Goal: Task Accomplishment & Management: Use online tool/utility

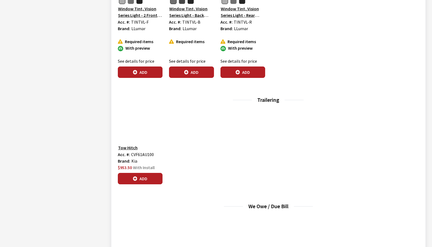
scroll to position [978, 0]
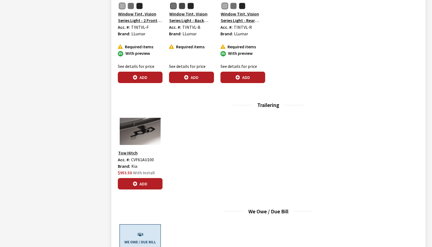
click at [144, 157] on span "CVF61AU100" at bounding box center [142, 159] width 23 height 5
copy span "CVF61AU100"
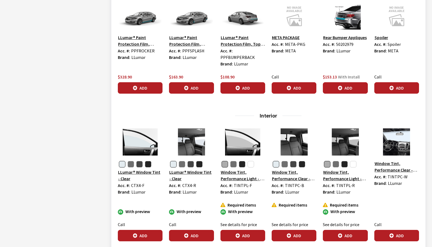
scroll to position [680, 0]
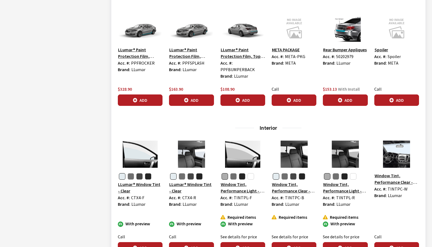
click at [374, 22] on img at bounding box center [396, 28] width 45 height 27
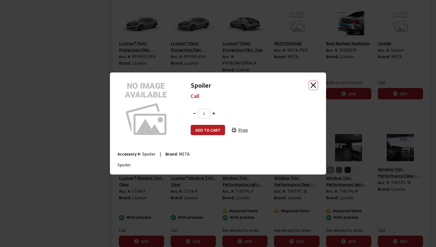
click at [313, 85] on button "Close" at bounding box center [313, 85] width 8 height 8
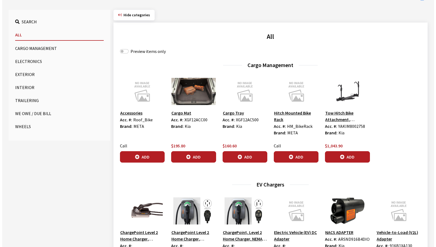
scroll to position [166, 0]
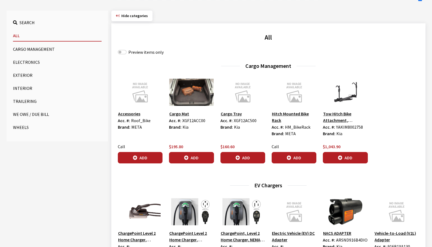
click at [346, 96] on img at bounding box center [345, 92] width 45 height 27
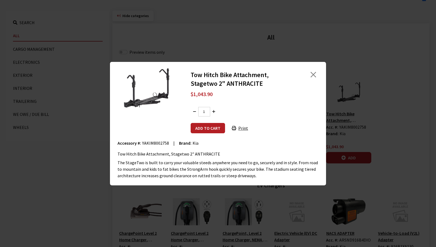
click at [155, 144] on span "YAKIM8002758" at bounding box center [155, 142] width 27 height 5
click at [155, 141] on span "YAKIM8002758" at bounding box center [155, 142] width 27 height 5
copy span "YAKIM8002758"
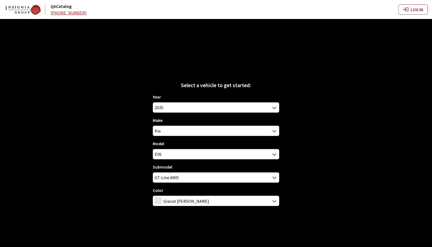
scroll to position [19, 0]
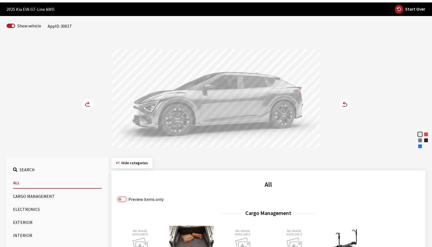
click at [122, 199] on input "Preview items only" at bounding box center [122, 199] width 9 height 4
checkbox input "true"
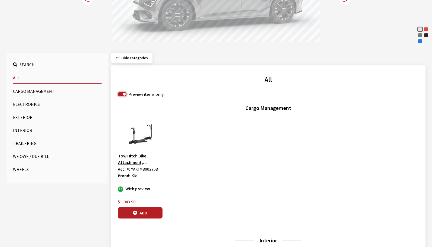
scroll to position [127, 0]
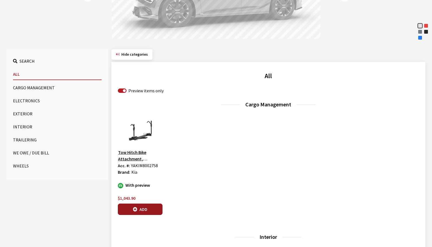
click at [155, 208] on button "Add" at bounding box center [140, 208] width 45 height 11
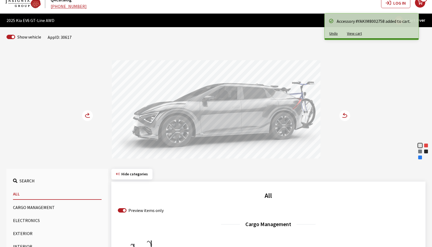
scroll to position [0, 0]
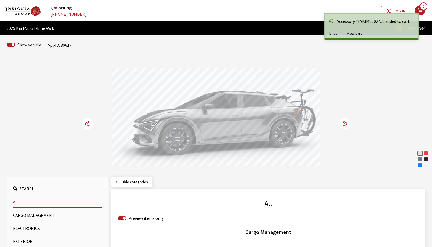
click at [344, 125] on icon at bounding box center [344, 123] width 6 height 3
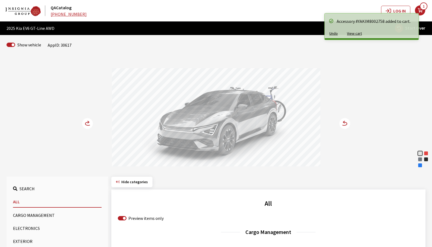
click at [344, 125] on icon at bounding box center [344, 123] width 6 height 3
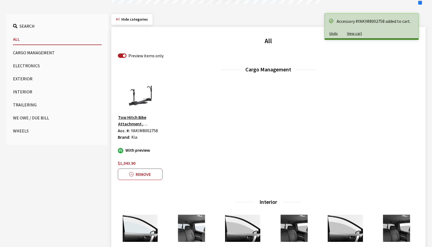
scroll to position [163, 0]
click at [146, 178] on button "Remove" at bounding box center [140, 173] width 45 height 11
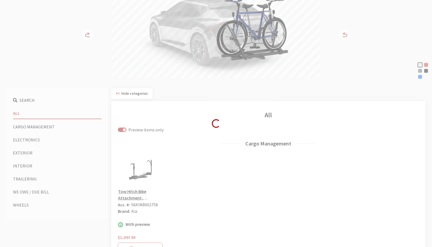
scroll to position [0, 0]
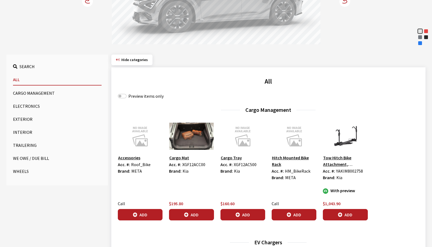
scroll to position [163, 0]
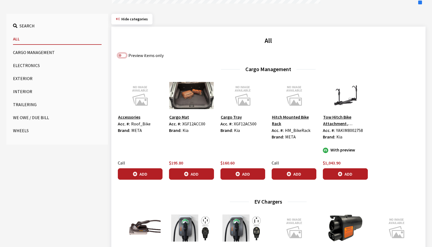
click at [123, 55] on input "Preview items only" at bounding box center [122, 55] width 9 height 4
checkbox input "true"
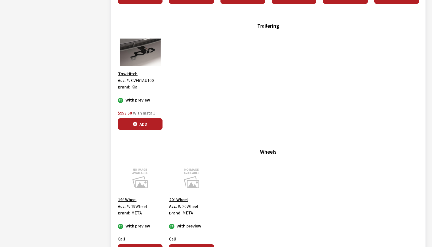
scroll to position [488, 0]
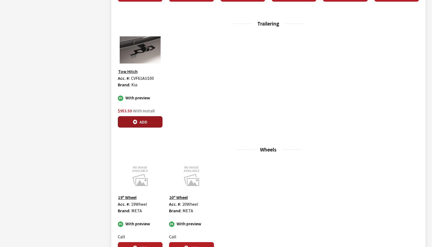
click at [150, 116] on button "Add" at bounding box center [140, 121] width 45 height 11
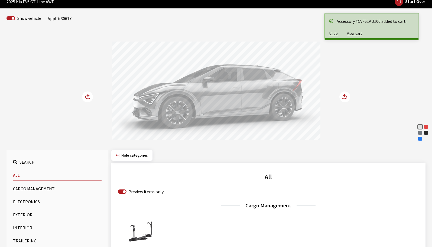
scroll to position [0, 0]
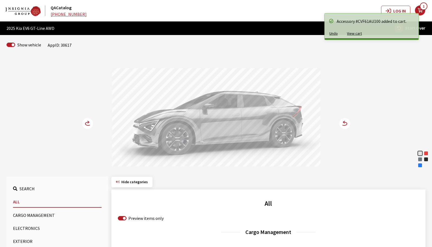
click at [85, 125] on circle at bounding box center [87, 123] width 11 height 11
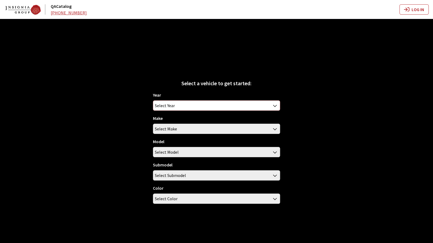
click at [269, 104] on span "Select Year" at bounding box center [216, 106] width 126 height 10
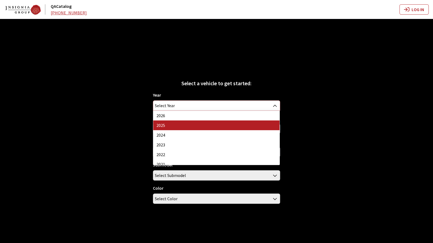
select select "43"
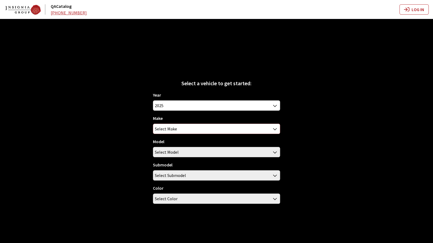
click at [236, 128] on span "Select Make" at bounding box center [216, 129] width 126 height 10
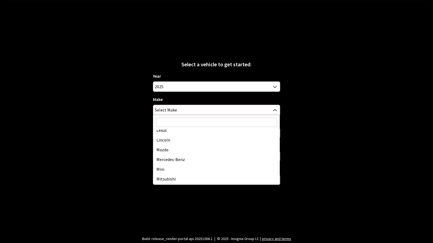
scroll to position [244, 0]
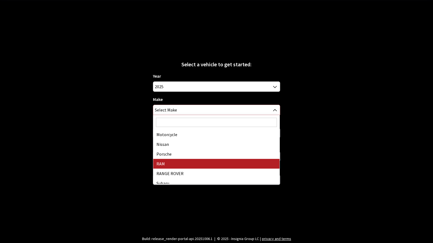
select select "34"
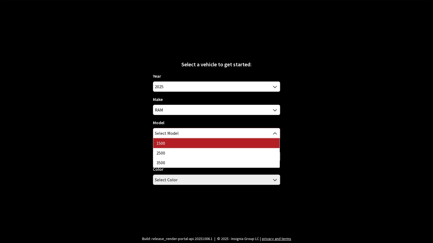
click at [202, 132] on span "Select Model" at bounding box center [216, 133] width 126 height 10
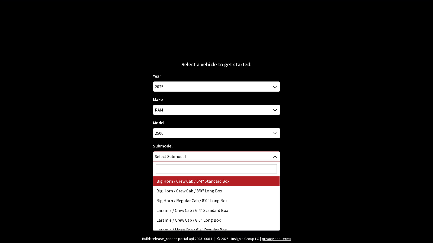
click at [197, 158] on span "Select Submodel" at bounding box center [216, 157] width 126 height 10
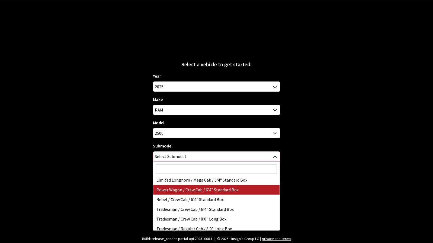
scroll to position [112, 0]
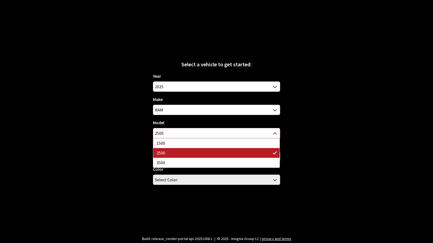
click at [195, 136] on span "2500" at bounding box center [216, 133] width 126 height 10
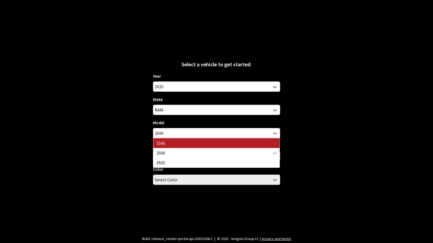
select select "1113"
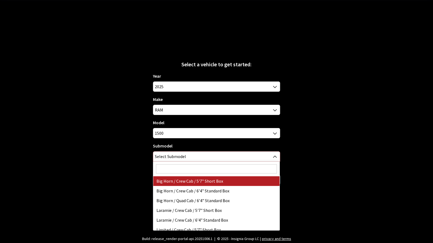
click at [191, 158] on span "Select Submodel" at bounding box center [216, 157] width 126 height 10
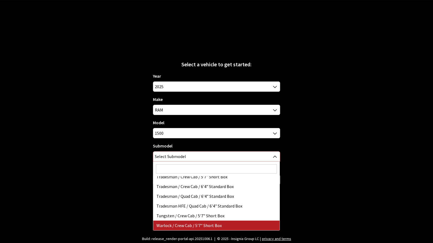
select select "3026"
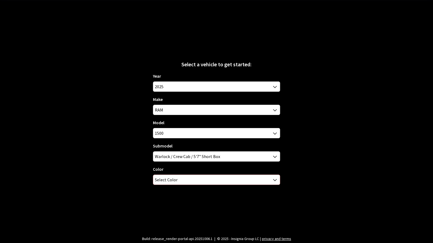
click at [199, 179] on span "Select Color" at bounding box center [216, 180] width 126 height 10
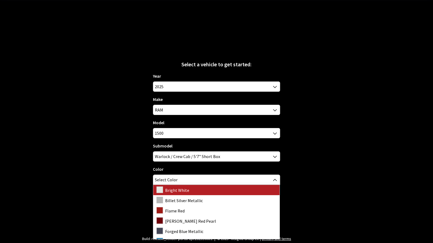
scroll to position [21, 0]
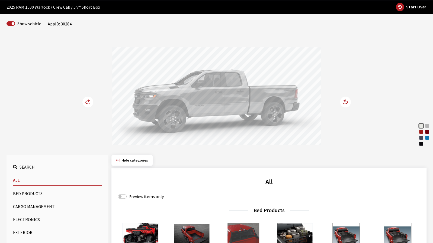
click at [348, 102] on circle at bounding box center [345, 102] width 11 height 11
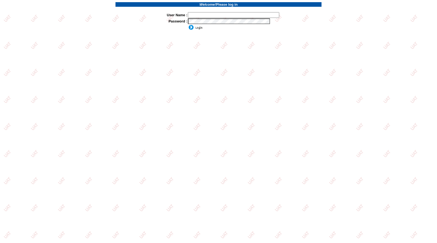
type input "jkrause"
click at [192, 28] on input "image" at bounding box center [195, 27] width 15 height 5
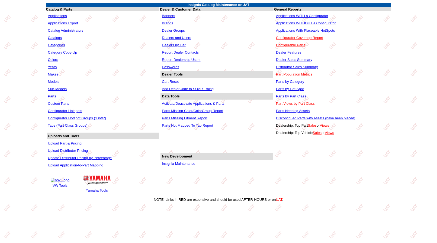
click at [193, 166] on link "Insignia Maintenance" at bounding box center [178, 164] width 33 height 4
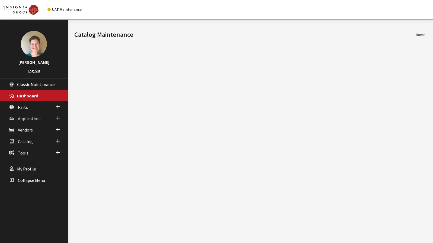
click at [37, 117] on span "Applications" at bounding box center [30, 118] width 24 height 5
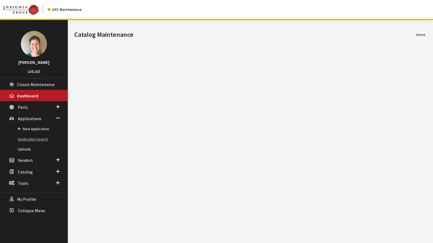
click at [41, 138] on link "Application Search" at bounding box center [34, 139] width 68 height 10
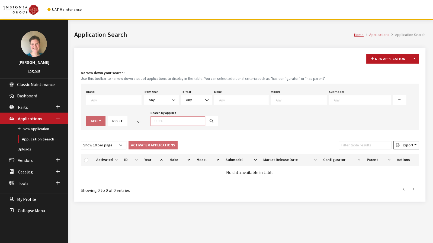
click at [157, 120] on input "Search by App ID #" at bounding box center [177, 120] width 55 height 9
type input "30843"
select select
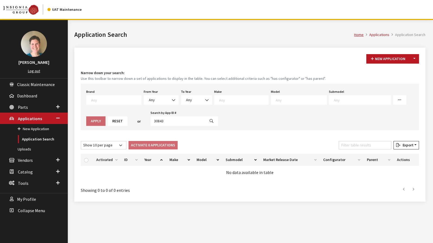
select select
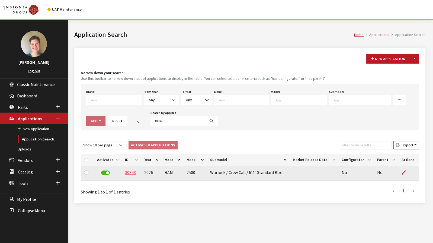
click at [130, 172] on link "30843" at bounding box center [130, 172] width 11 height 5
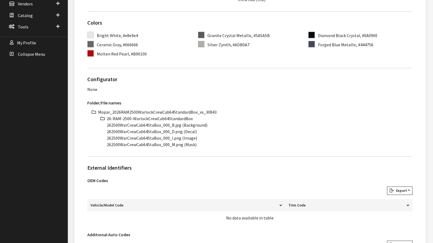
scroll to position [163, 0]
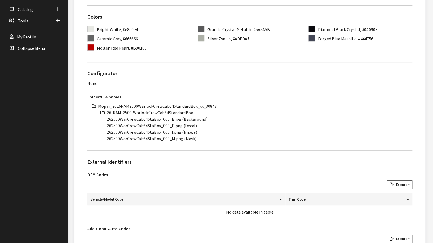
click at [178, 105] on li "Mopar_2026RAM2500WarlockCrewCab64StandardBox_xx_30843" at bounding box center [255, 106] width 314 height 7
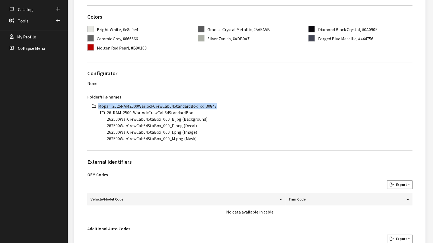
click at [178, 105] on li "Mopar_2026RAM2500WarlockCrewCab64StandardBox_xx_30843" at bounding box center [255, 106] width 314 height 7
copy ul "Mopar_2026RAM2500WarlockCrewCab64StandardBox_xx_30843"
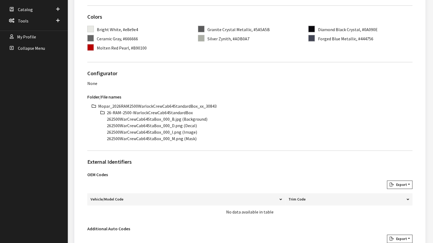
click at [176, 113] on li "26-RAM-2500-WarlockCrewCab64StandardBox" at bounding box center [259, 112] width 305 height 7
click at [127, 113] on li "26-RAM-2500-WarlockCrewCab64StandardBox" at bounding box center [259, 112] width 305 height 7
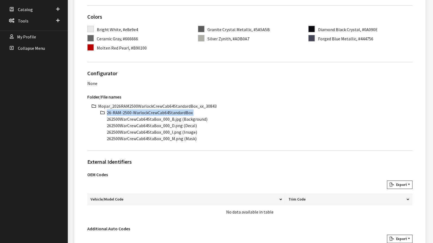
copy ul "26-RAM-2500-WarlockCrewCab64StandardBox"
drag, startPoint x: 160, startPoint y: 118, endPoint x: 99, endPoint y: 120, distance: 60.7
click at [99, 120] on ul "Mopar_2026RAM2500WarlockCrewCab64StandardBox_xx_30843 26-RAM-2500-WarlockCrewCa…" at bounding box center [255, 122] width 314 height 39
copy li "262500WarCrewCab64StaBox"
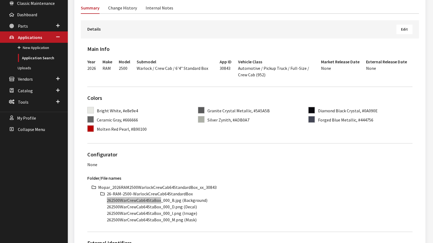
scroll to position [54, 0]
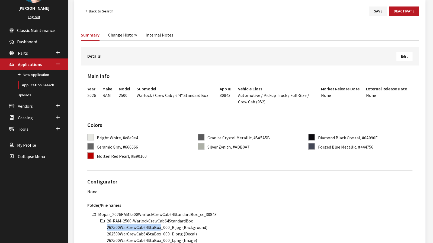
click at [103, 12] on link "Back to Search" at bounding box center [99, 11] width 37 height 9
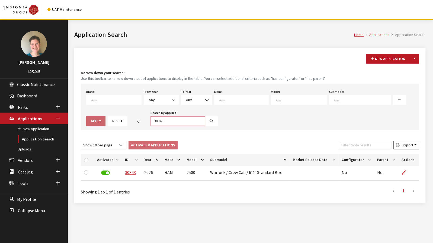
click at [157, 121] on input "30843" at bounding box center [177, 120] width 55 height 9
type input "30855"
select select
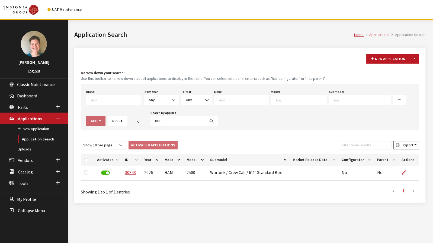
select select
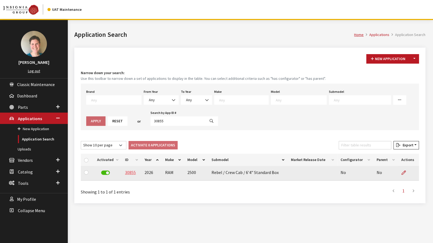
click at [132, 173] on link "30855" at bounding box center [130, 172] width 11 height 5
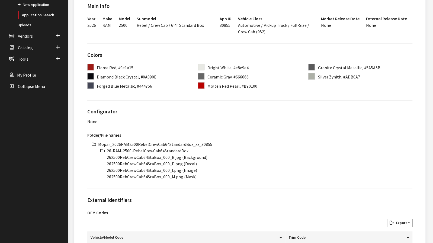
scroll to position [135, 0]
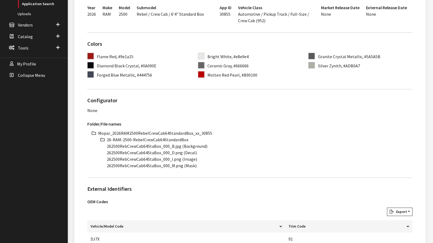
click at [172, 131] on li "Mopar_2026RAM2500RebelCrewCab64StandardBox_xx_30855" at bounding box center [255, 133] width 314 height 7
copy li "Mopar_2026RAM2500RebelCrewCab64StandardBox_xx_30855"
click at [150, 138] on li "26-RAM-2500-RebelCrewCab64StandardBox" at bounding box center [259, 140] width 305 height 7
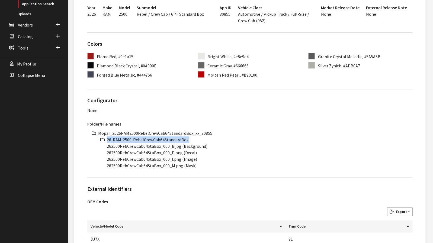
click at [150, 138] on li "26-RAM-2500-RebelCrewCab64StandardBox" at bounding box center [259, 140] width 305 height 7
copy ul "26-RAM-2500-RebelCrewCab64StandardBox"
drag, startPoint x: 160, startPoint y: 147, endPoint x: 102, endPoint y: 147, distance: 57.2
click at [102, 147] on ul "Mopar_2026RAM2500RebelCrewCab64StandardBox_xx_30855 26-RAM-2500-RebelCrewCab64S…" at bounding box center [255, 149] width 314 height 39
copy li "262500RebCrewCab64StaBox"
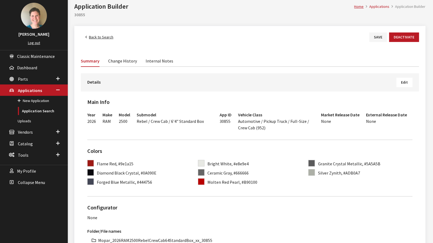
scroll to position [27, 0]
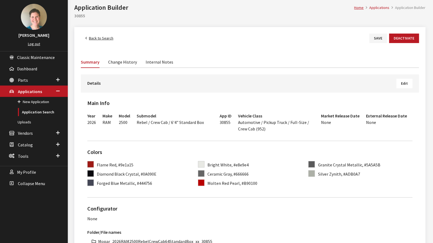
click at [105, 39] on link "Back to Search" at bounding box center [99, 38] width 37 height 9
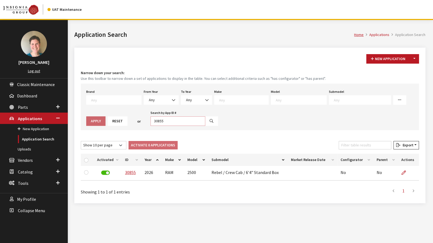
click at [161, 123] on input "30855" at bounding box center [177, 120] width 55 height 9
type input "30841"
select select
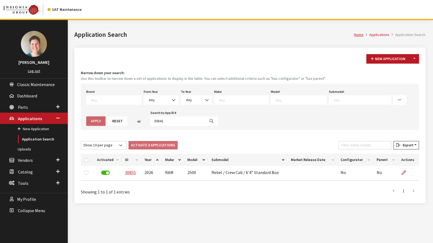
select select
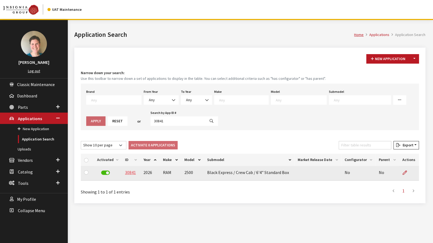
click at [129, 172] on link "30841" at bounding box center [130, 172] width 11 height 5
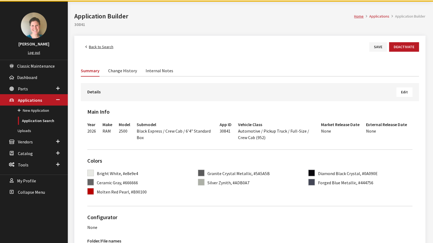
scroll to position [135, 0]
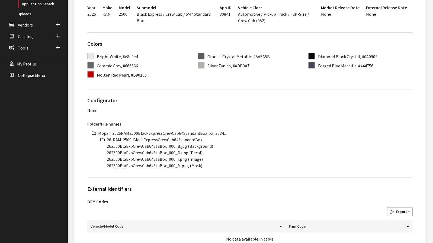
click at [182, 132] on li "Mopar_2026RAM2500BlackExpressCrewCab64StandardBox_xx_30841" at bounding box center [255, 133] width 314 height 7
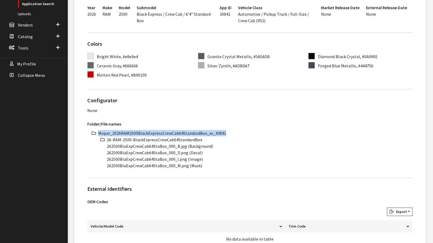
click at [182, 132] on li "Mopar_2026RAM2500BlackExpressCrewCab64StandardBox_xx_30841" at bounding box center [255, 133] width 314 height 7
click at [183, 131] on li "Mopar_2026RAM2500BlackExpressCrewCab64StandardBox_xx_30841" at bounding box center [255, 133] width 314 height 7
copy ul "Mopar_2026RAM2500BlackExpressCrewCab64StandardBox_xx_30841"
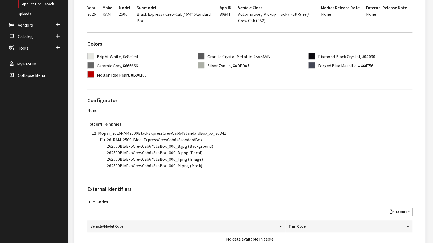
click at [172, 140] on li "26-RAM-2500-BlackExpressCrewCab64StandardBox" at bounding box center [259, 140] width 305 height 7
click at [172, 139] on li "26-RAM-2500-BlackExpressCrewCab64StandardBox" at bounding box center [259, 140] width 305 height 7
click at [173, 139] on li "26-RAM-2500-BlackExpressCrewCab64StandardBox" at bounding box center [259, 140] width 305 height 7
click at [173, 138] on li "26-RAM-2500-BlackExpressCrewCab64StandardBox" at bounding box center [259, 140] width 305 height 7
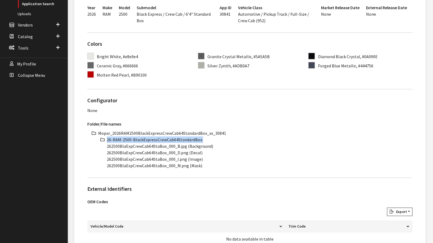
copy ul "26-RAM-2500-BlackExpressCrewCab64StandardBox"
drag, startPoint x: 165, startPoint y: 145, endPoint x: 99, endPoint y: 147, distance: 66.1
click at [99, 147] on ul "Mopar_2026RAM2500BlackExpressCrewCab64StandardBox_xx_30841 26-RAM-2500-BlackExp…" at bounding box center [255, 149] width 314 height 39
copy li "262500BlaExpCrewCab64StaBox"
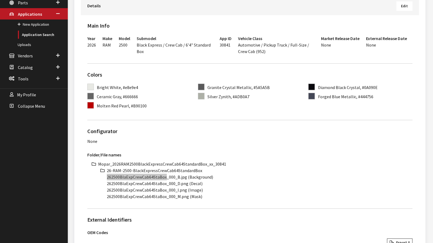
scroll to position [27, 0]
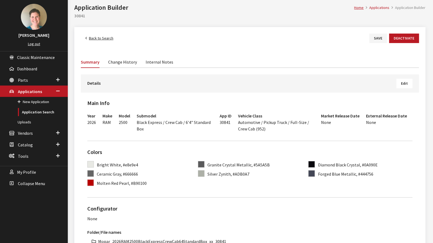
click at [109, 38] on link "Back to Search" at bounding box center [99, 38] width 37 height 9
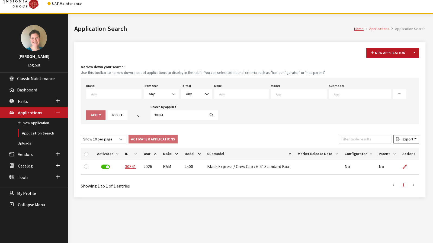
scroll to position [20, 0]
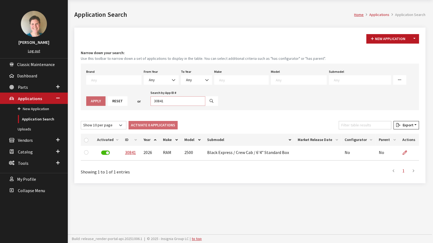
click at [156, 99] on input "30841" at bounding box center [177, 100] width 55 height 9
type input "30842"
select select
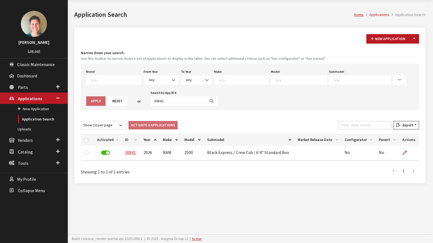
select select
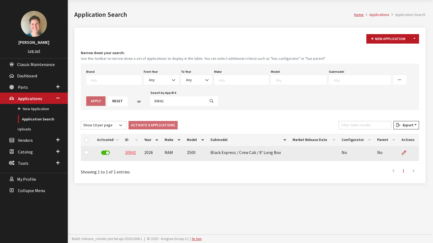
click at [128, 153] on link "30842" at bounding box center [130, 152] width 11 height 5
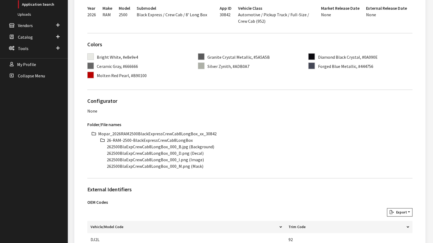
scroll to position [163, 0]
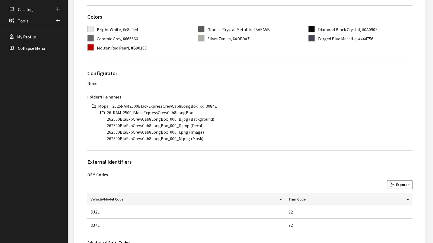
click at [151, 106] on li "Mopar_2026RAM2500BlackExpressCrewCab8LongBox_xx_30842" at bounding box center [255, 106] width 314 height 7
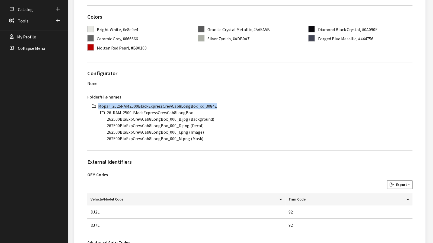
click at [151, 106] on li "Mopar_2026RAM2500BlackExpressCrewCab8LongBox_xx_30842" at bounding box center [255, 106] width 314 height 7
copy li "Mopar_2026RAM2500BlackExpressCrewCab8LongBox_xx_30842"
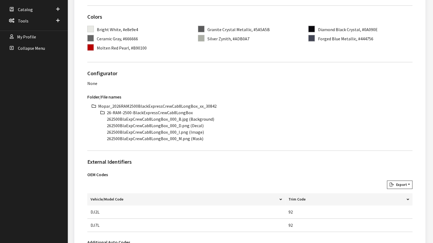
click at [182, 110] on li "26-RAM-2500-BlackExpressCrewCab8LongBox" at bounding box center [259, 112] width 305 height 7
copy ul "26-RAM-2500-BlackExpressCrewCab8LongBox"
drag, startPoint x: 167, startPoint y: 119, endPoint x: 99, endPoint y: 119, distance: 67.2
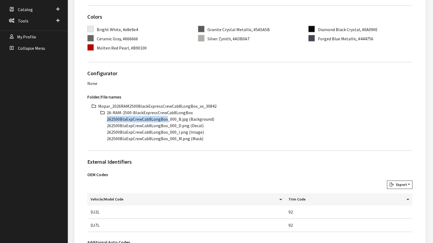
click at [99, 119] on ul "Mopar_2026RAM2500BlackExpressCrewCab8LongBox_xx_30842 26-RAM-2500-BlackExpressC…" at bounding box center [255, 122] width 314 height 39
copy li "262500BlaExpCrewCab8LongBox"
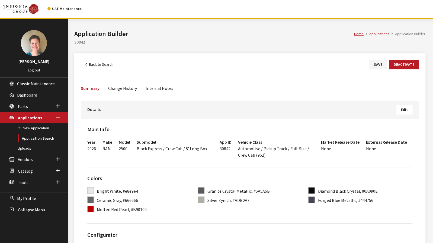
scroll to position [0, 0]
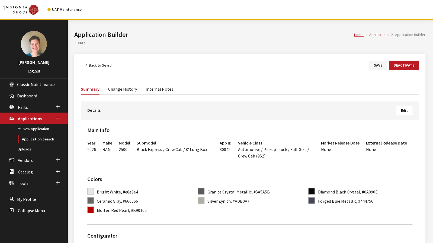
click at [98, 65] on link "Back to Search" at bounding box center [99, 65] width 37 height 9
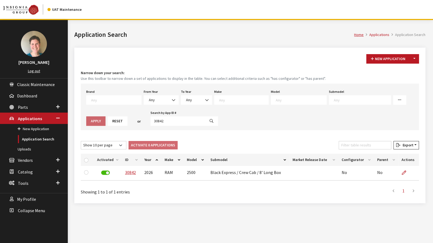
click at [108, 119] on button "Reset" at bounding box center [118, 120] width 20 height 9
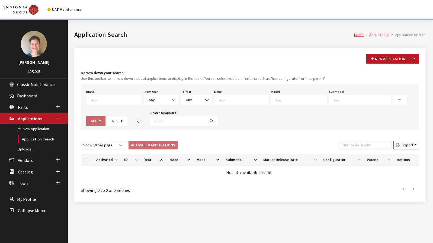
click at [113, 101] on textarea "Search" at bounding box center [116, 100] width 50 height 5
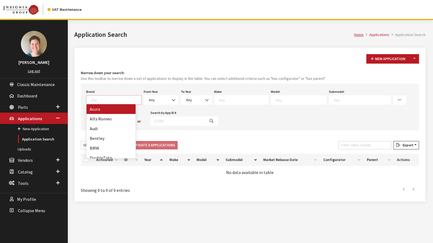
type textarea "c"
type textarea "mo"
select select "3"
select select
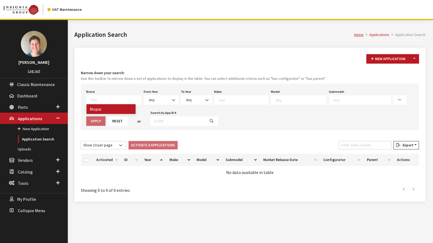
select select
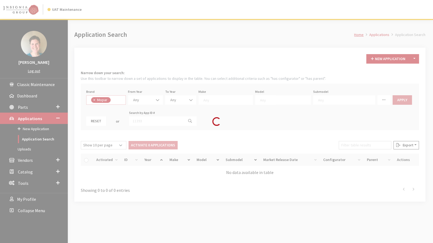
scroll to position [113, 0]
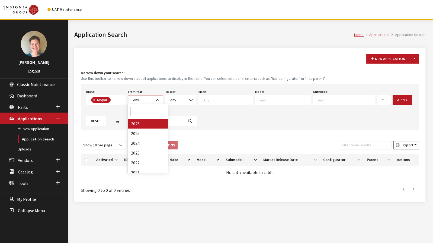
click at [156, 98] on b at bounding box center [156, 98] width 0 height 0
select select "2026"
select select
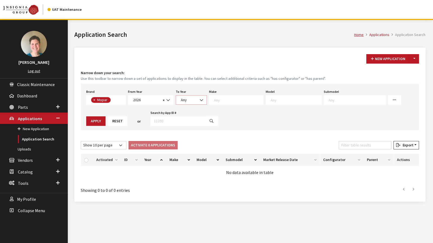
drag, startPoint x: 192, startPoint y: 100, endPoint x: 194, endPoint y: 104, distance: 4.6
click at [193, 100] on span "Any" at bounding box center [191, 100] width 24 height 6
select select "2026"
select select
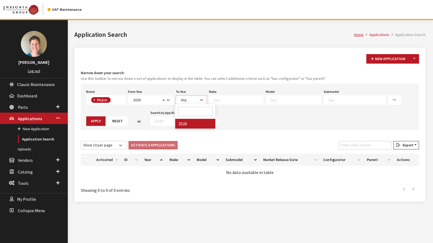
select select
click at [239, 101] on textarea "Search" at bounding box center [248, 100] width 49 height 5
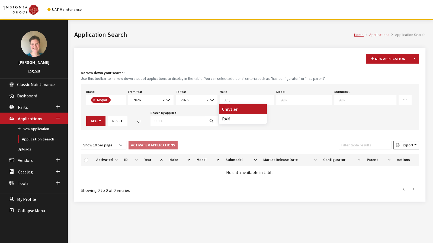
select select "14"
select select
click at [283, 101] on textarea "Search" at bounding box center [293, 100] width 51 height 5
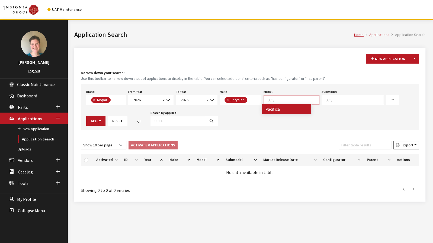
select select "178"
select select
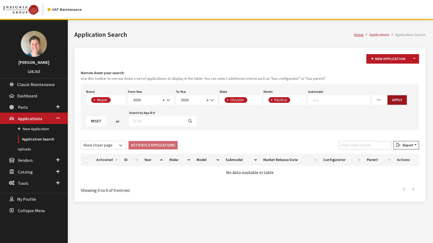
click at [388, 102] on button "Apply" at bounding box center [396, 99] width 19 height 9
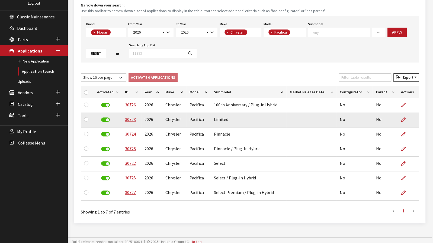
scroll to position [70, 0]
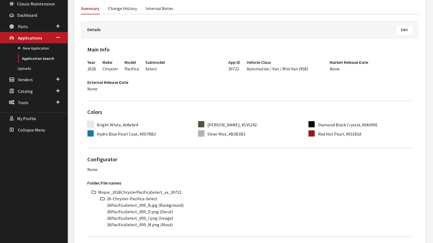
scroll to position [108, 0]
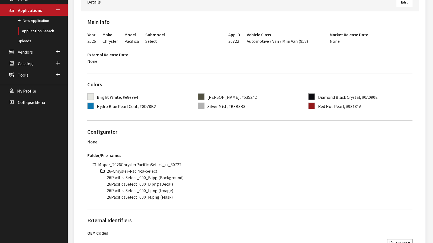
click at [150, 164] on li "Mopar_2026ChryslerPacificaSelect_xx_30722" at bounding box center [255, 164] width 314 height 7
copy li "Mopar_2026ChryslerPacificaSelect_xx_30722"
click at [137, 171] on li "26-Chrysler-Pacifica-Select" at bounding box center [259, 171] width 305 height 7
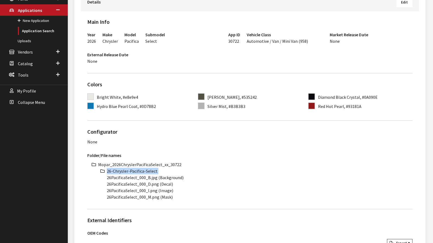
click at [137, 171] on li "26-Chrysler-Pacifica-Select" at bounding box center [259, 171] width 305 height 7
copy ul "26-Chrysler-Pacifica-Select"
drag, startPoint x: 136, startPoint y: 177, endPoint x: 106, endPoint y: 178, distance: 30.6
click at [102, 179] on ul "Mopar_2026ChryslerPacificaSelect_xx_30722 26-Chrysler-Pacifica-Select 26Pacific…" at bounding box center [255, 180] width 314 height 39
copy li "26PacificaSelect"
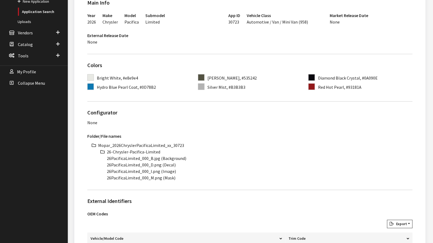
scroll to position [135, 0]
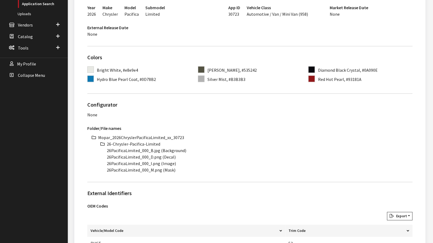
click at [144, 137] on li "Mopar_2026ChryslerPacificaLimited_xx_30723" at bounding box center [255, 137] width 314 height 7
copy ul "Mopar_2026ChryslerPacificaLimited_xx_30723"
click at [131, 144] on li "26-Chrysler-Pacifica-Limited" at bounding box center [259, 144] width 305 height 7
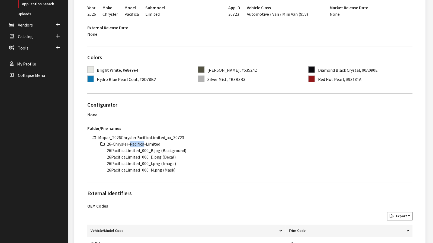
click at [131, 143] on li "26-Chrysler-Pacifica-Limited" at bounding box center [259, 144] width 305 height 7
copy ul "26-Chrysler-Pacifica-Limited"
drag, startPoint x: 138, startPoint y: 149, endPoint x: 93, endPoint y: 150, distance: 45.5
click at [93, 150] on div "Mopar_2026ChryslerPacificaLimited_xx_30723 26-Chrysler-Pacifica-Limited 26Pacif…" at bounding box center [249, 153] width 325 height 39
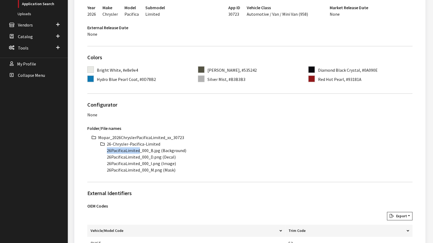
copy li "26PacificaLimited"
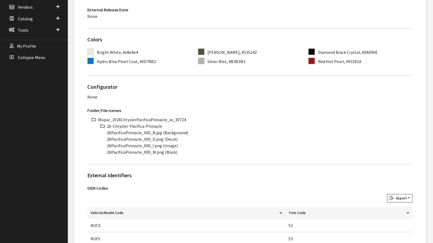
scroll to position [163, 0]
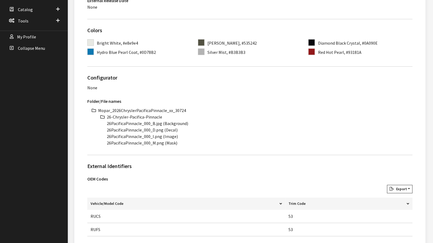
click at [152, 110] on li "Mopar_2026ChryslerPacificaPinnacle_xx_30724" at bounding box center [255, 110] width 314 height 7
copy li "Mopar_2026ChryslerPacificaPinnacle_xx_30724"
click at [135, 116] on li "26-Chrysler-Pacifica-Pinnacle" at bounding box center [259, 117] width 305 height 7
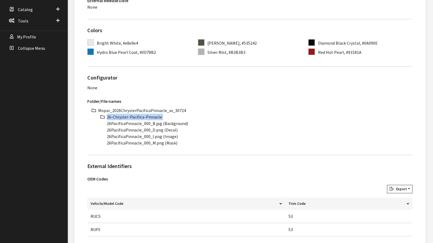
click at [135, 116] on li "26-Chrysler-Pacifica-Pinnacle" at bounding box center [259, 117] width 305 height 7
copy ul "26-Chrysler-Pacifica-Pinnacle"
drag, startPoint x: 140, startPoint y: 122, endPoint x: 99, endPoint y: 123, distance: 41.2
click at [98, 123] on ul "Mopar_2026ChryslerPacificaPinnacle_xx_30724 26-Chrysler-Pacifica-Pinnacle 26Pac…" at bounding box center [255, 126] width 314 height 39
copy li "26PacificaPinnacle"
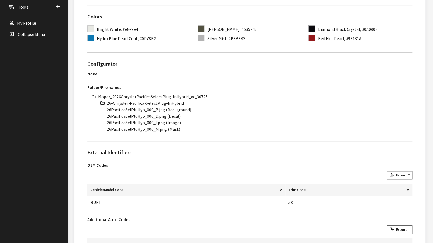
scroll to position [190, 0]
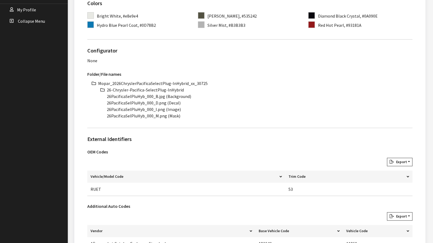
click at [154, 82] on li "Mopar_2026ChryslerPacificaSelectPlug-InHybrid_xx_30725" at bounding box center [255, 83] width 314 height 7
copy ul "Mopar_2026ChryslerPacificaSelectPlug-InHybrid_xx_30725"
click at [155, 90] on li "26-Chrysler-Pacifica-SelectPlug-InHybrid" at bounding box center [259, 90] width 305 height 7
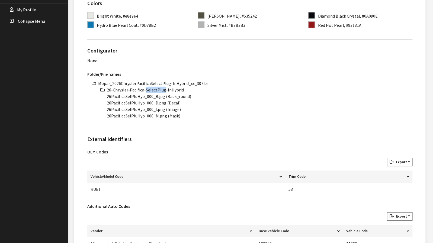
click at [155, 90] on li "26-Chrysler-Pacifica-SelectPlug-InHybrid" at bounding box center [259, 90] width 305 height 7
copy ul "26-Chrysler-Pacifica-SelectPlug-InHybrid"
drag, startPoint x: 143, startPoint y: 95, endPoint x: 104, endPoint y: 95, distance: 38.7
click at [104, 95] on ul "Mopar_2026ChryslerPacificaSelectPlug-InHybrid_xx_30725 26-Chrysler-Pacifica-Sel…" at bounding box center [255, 99] width 314 height 39
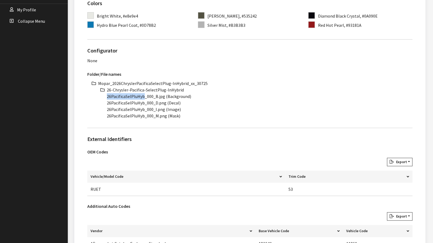
copy li "26PacificaSelPluHyb"
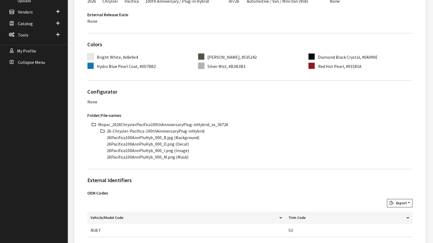
scroll to position [163, 0]
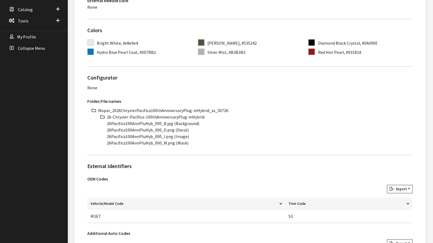
click at [158, 111] on li "Mopar_2026ChryslerPacifica100thAnniversaryPlug-inHybrid_xx_30726" at bounding box center [255, 110] width 314 height 7
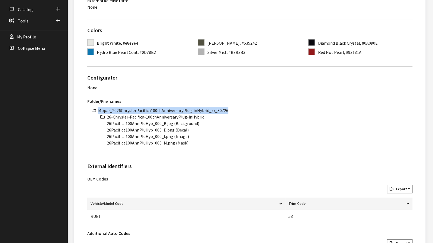
click at [158, 111] on li "Mopar_2026ChryslerPacifica100thAnniversaryPlug-inHybrid_xx_30726" at bounding box center [255, 110] width 314 height 7
copy ul "Mopar_2026ChryslerPacifica100thAnniversaryPlug-inHybrid_xx_30726"
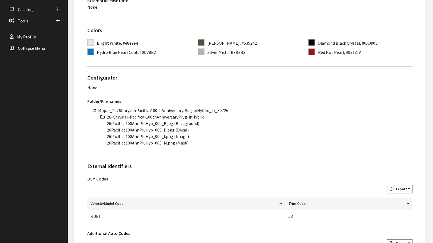
click at [156, 115] on li "26-Chrysler-Pacifica-100thAnniversaryPlug-inHybrid" at bounding box center [259, 117] width 305 height 7
copy ul "26-Chrysler-Pacifica-100thAnniversaryPlug-inHybrid"
drag, startPoint x: 151, startPoint y: 123, endPoint x: 101, endPoint y: 122, distance: 50.4
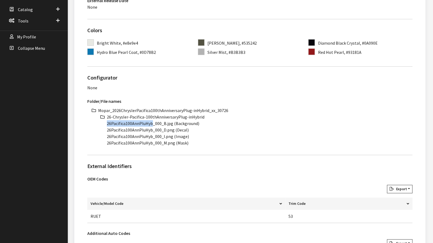
click at [101, 122] on ul "Mopar_2026ChryslerPacifica100thAnniversaryPlug-inHybrid_xx_30726 26-Chrysler-Pa…" at bounding box center [255, 126] width 314 height 39
copy li "26Pacifica100AnnPluHyb"
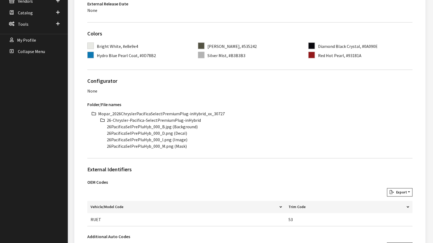
scroll to position [163, 0]
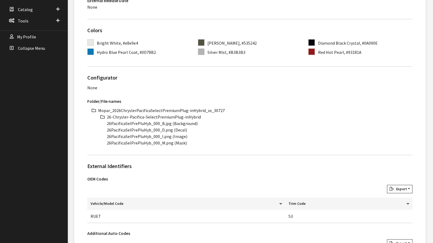
click at [156, 109] on li "Mopar_2026ChryslerPacificaSelectPremiumPlug-inHybrid_xx_30727" at bounding box center [255, 110] width 314 height 7
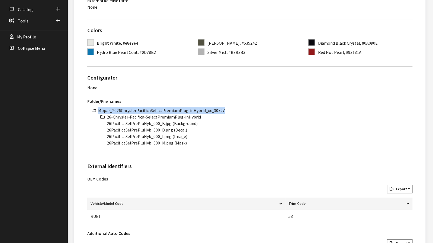
click at [156, 109] on li "Mopar_2026ChryslerPacificaSelectPremiumPlug-inHybrid_xx_30727" at bounding box center [255, 110] width 314 height 7
copy ul "Mopar_2026ChryslerPacificaSelectPremiumPlug-inHybrid_xx_30727"
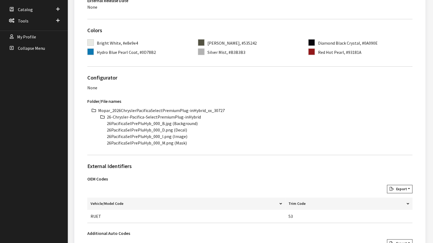
click at [165, 116] on li "26-Chrysler-Pacifica-SelectPremiumPlug-inHybrid" at bounding box center [259, 117] width 305 height 7
copy ul "26-Chrysler-Pacifica-SelectPremiumPlug-inHybrid"
drag, startPoint x: 149, startPoint y: 124, endPoint x: 104, endPoint y: 122, distance: 44.7
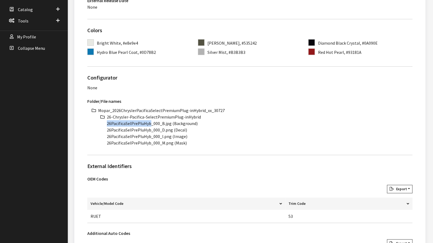
click at [99, 124] on ul "Mopar_2026ChryslerPacificaSelectPremiumPlug-inHybrid_xx_30727 26-Chrysler-Pacif…" at bounding box center [255, 126] width 314 height 39
copy li "26PacificaSelPrePluHyb"
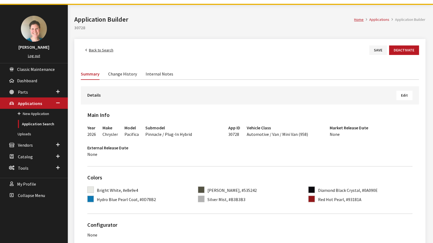
scroll to position [135, 0]
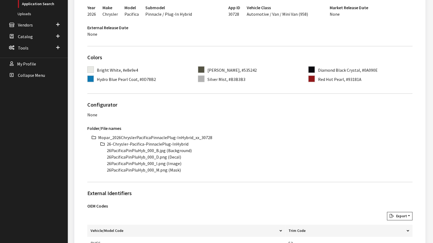
click at [150, 136] on li "Mopar_2026ChryslerPacificaPinnaclePlug-InHybrid_xx_30728" at bounding box center [255, 137] width 314 height 7
copy li "Mopar_2026ChryslerPacificaPinnaclePlug"
click at [163, 132] on div "Folder/File names Mopar_2026ChryslerPacificaPinnaclePlug-InHybrid_xx_30728 26-C…" at bounding box center [249, 149] width 331 height 55
click at [164, 132] on div "Folder/File names Mopar_2026ChryslerPacificaPinnaclePlug-InHybrid_xx_30728 26-C…" at bounding box center [249, 149] width 331 height 55
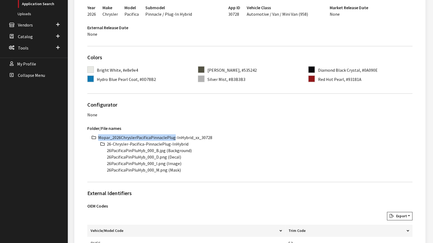
click at [164, 132] on div "Folder/File names Mopar_2026ChryslerPacificaPinnaclePlug-InHybrid_xx_30728 26-C…" at bounding box center [249, 149] width 331 height 55
click at [164, 137] on li "Mopar_2026ChryslerPacificaPinnaclePlug-InHybrid_xx_30728" at bounding box center [255, 137] width 314 height 7
click at [146, 145] on li "26-Chrysler-Pacifica-PinnaclePlug-InHybrid" at bounding box center [259, 144] width 305 height 7
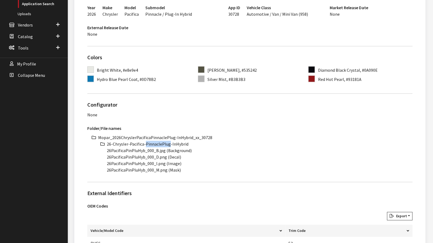
click at [146, 144] on li "26-Chrysler-Pacifica-PinnaclePlug-InHybrid" at bounding box center [259, 144] width 305 height 7
click at [147, 143] on li "26-Chrysler-Pacifica-PinnaclePlug-InHybrid" at bounding box center [259, 144] width 305 height 7
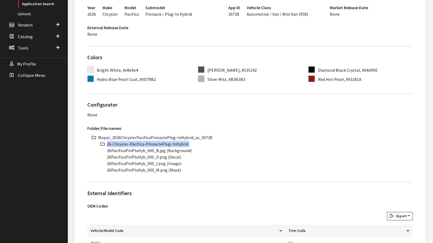
click at [147, 143] on li "26-Chrysler-Pacifica-PinnaclePlug-InHybrid" at bounding box center [259, 144] width 305 height 7
drag, startPoint x: 144, startPoint y: 150, endPoint x: 98, endPoint y: 150, distance: 46.6
click at [98, 150] on div "Mopar_2026ChryslerPacificaPinnaclePlug-InHybrid_xx_30728 26-Chrysler-Pacifica-P…" at bounding box center [249, 153] width 325 height 39
copy li "26PacificaPinPluHyb"
